Goal: Check status: Check status

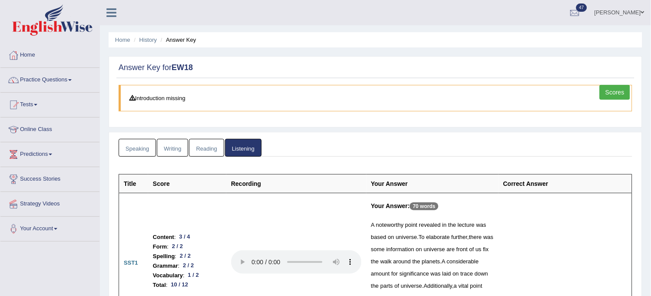
click at [212, 150] on link "Reading" at bounding box center [206, 148] width 35 height 18
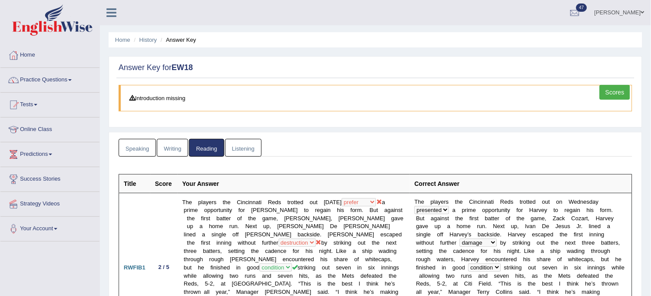
click at [164, 142] on link "Writing" at bounding box center [172, 148] width 31 height 18
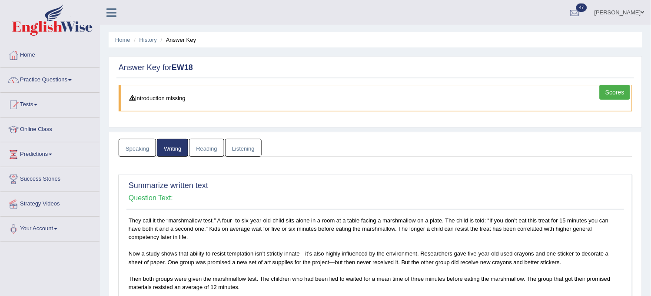
click at [137, 139] on link "Speaking" at bounding box center [137, 148] width 37 height 18
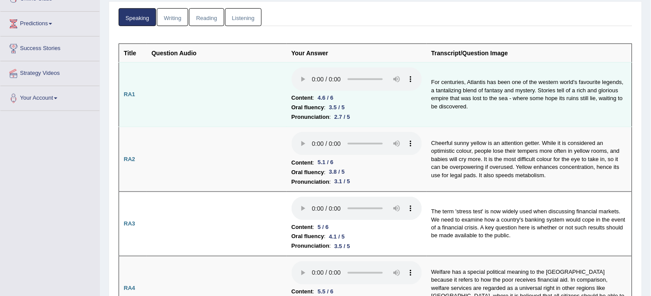
scroll to position [145, 0]
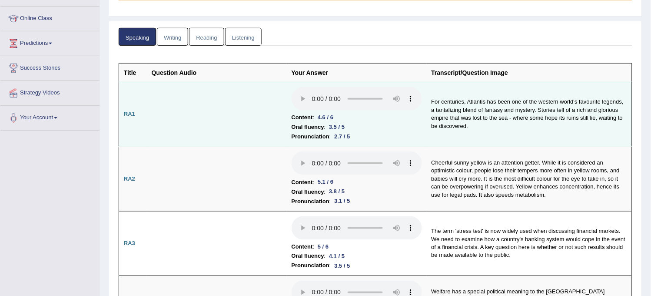
scroll to position [0, 0]
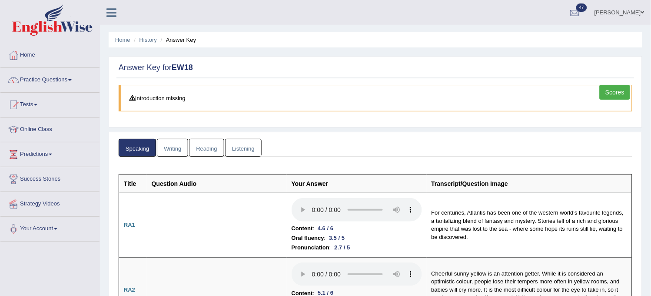
click at [618, 92] on link "Scores" at bounding box center [615, 92] width 30 height 15
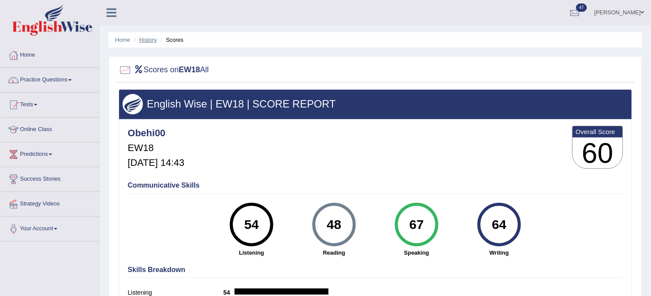
click at [150, 41] on link "History" at bounding box center [148, 40] width 17 height 7
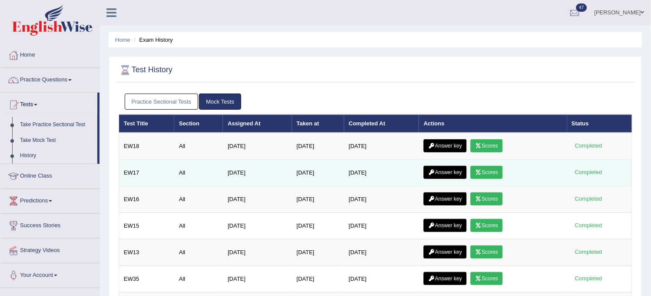
click at [455, 171] on link "Answer key" at bounding box center [445, 172] width 43 height 13
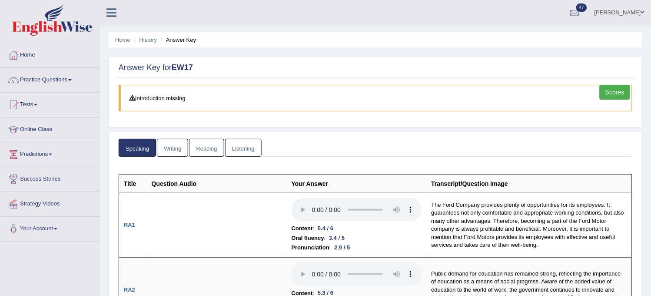
click at [613, 96] on link "Scores" at bounding box center [615, 92] width 30 height 15
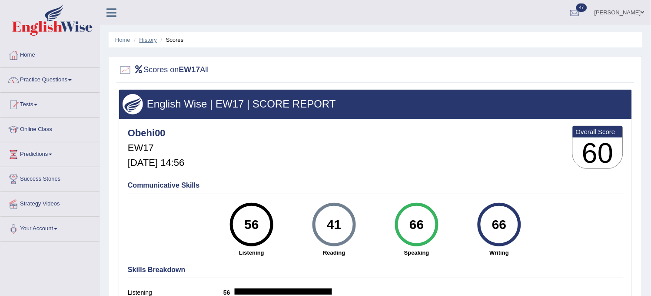
click at [155, 40] on link "History" at bounding box center [148, 40] width 17 height 7
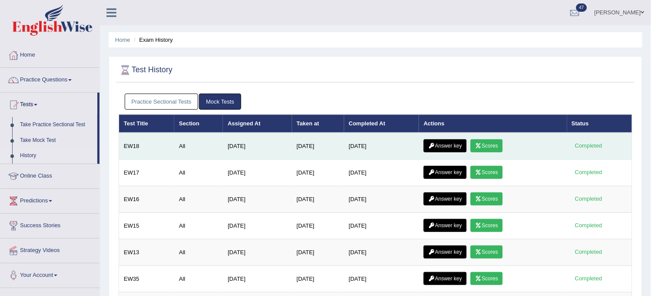
click at [486, 146] on link "Scores" at bounding box center [487, 145] width 32 height 13
